Goal: Information Seeking & Learning: Learn about a topic

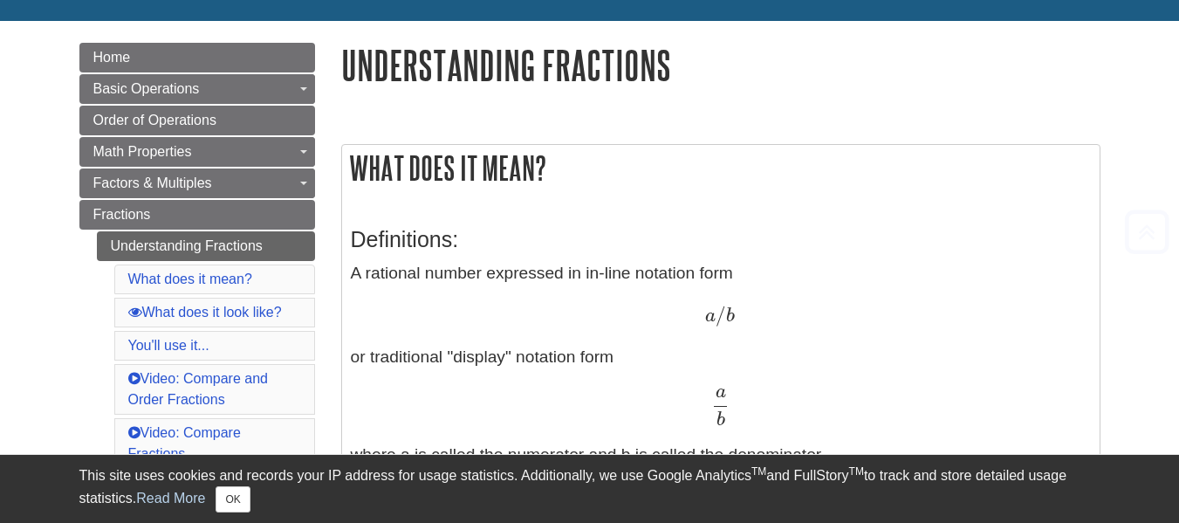
scroll to position [314, 0]
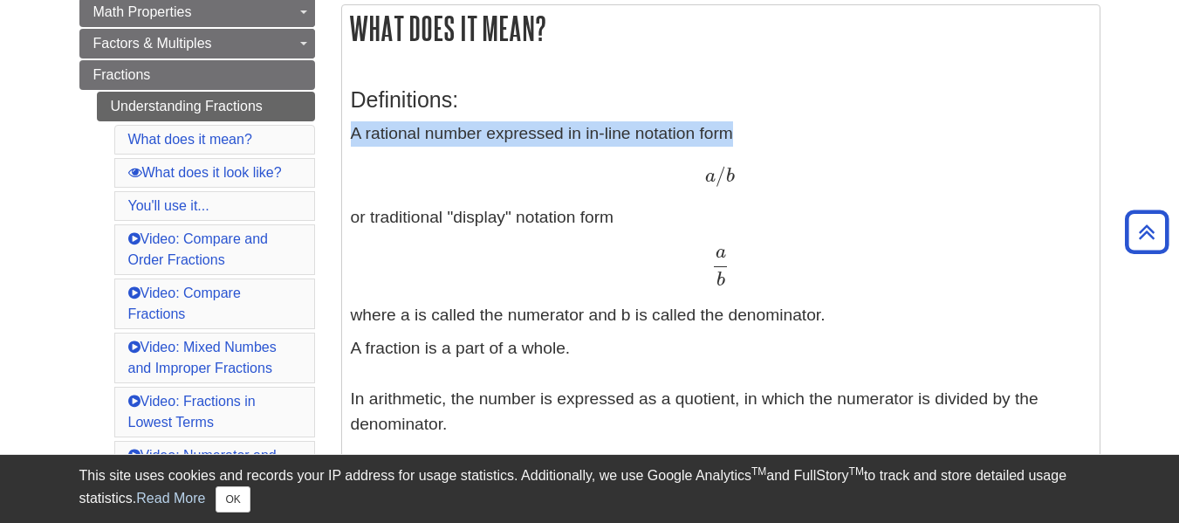
drag, startPoint x: 738, startPoint y: 127, endPoint x: 347, endPoint y: 132, distance: 391.0
click at [347, 132] on div "Definitions: A rational number expressed in in-line notation form a / b a / b o…" at bounding box center [720, 395] width 757 height 669
copy p "A rational number expressed in in-line notation form"
drag, startPoint x: 623, startPoint y: 213, endPoint x: 388, endPoint y: 236, distance: 235.9
click at [388, 236] on p "A rational number expressed in in-line notation form a / b a / b or traditional…" at bounding box center [721, 224] width 740 height 206
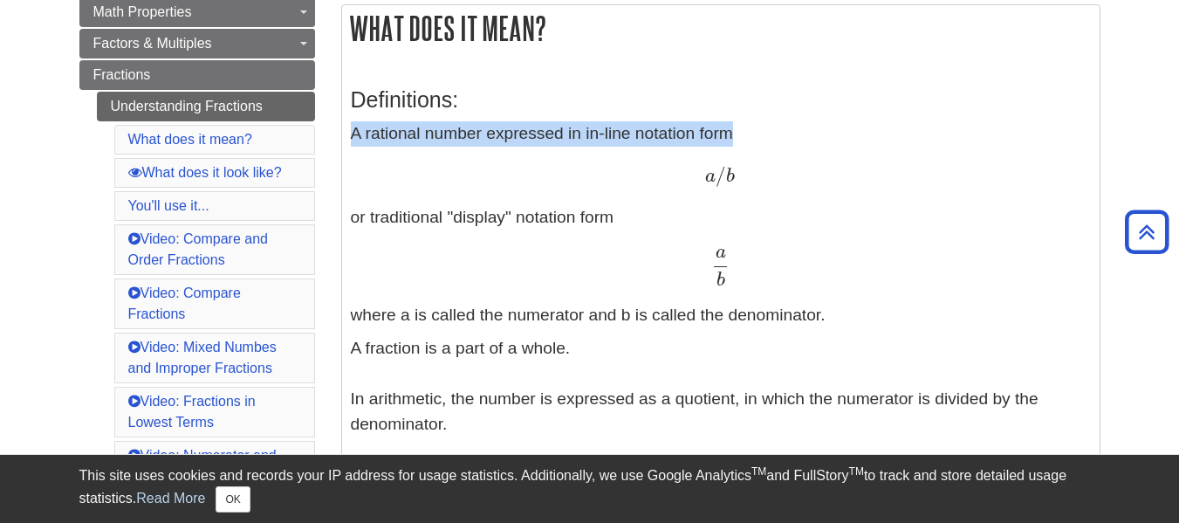
drag, startPoint x: 345, startPoint y: 216, endPoint x: 634, endPoint y: 209, distance: 289.8
click at [634, 209] on div "Definitions: A rational number expressed in in-line notation form a / b a / b o…" at bounding box center [720, 395] width 757 height 669
copy p "or traditional "display" notation form"
